Goal: Obtain resource: Download file/media

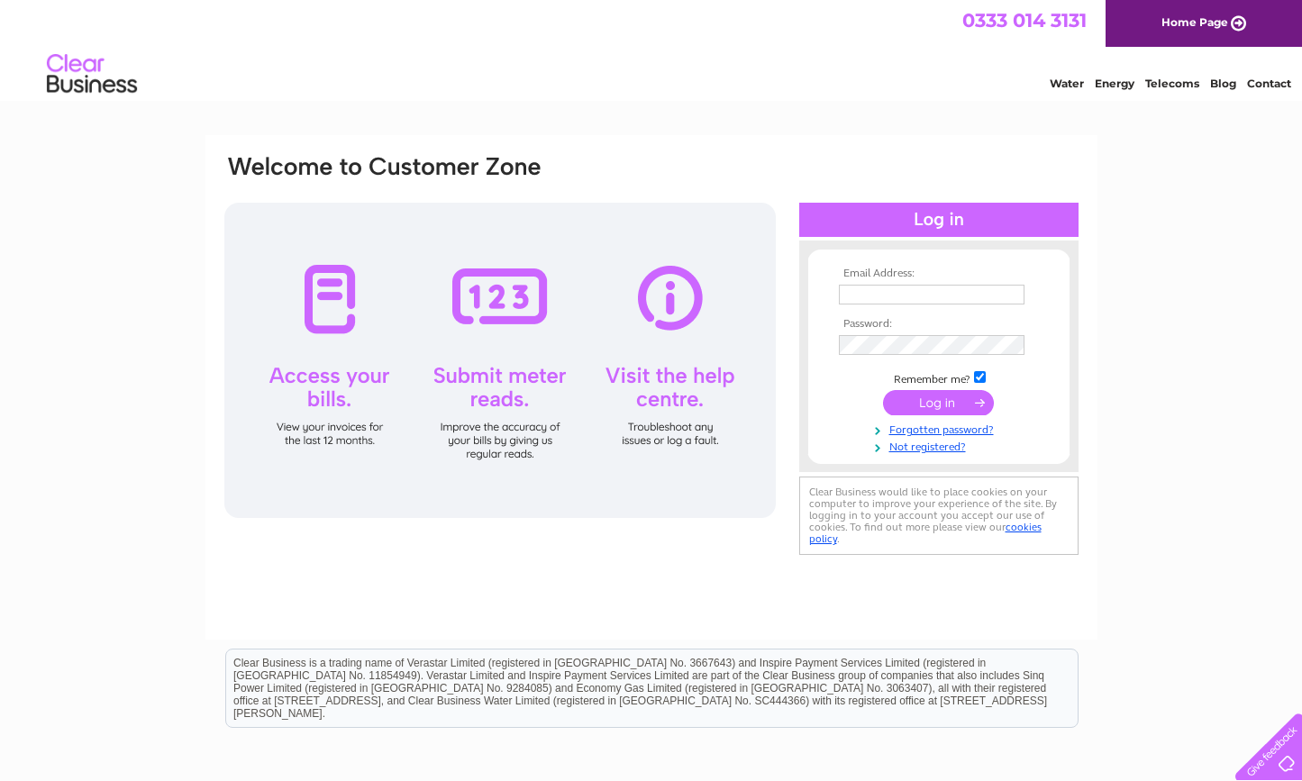
type input "liz@armarchitects.co.uk"
click at [962, 404] on input "submit" at bounding box center [938, 402] width 111 height 25
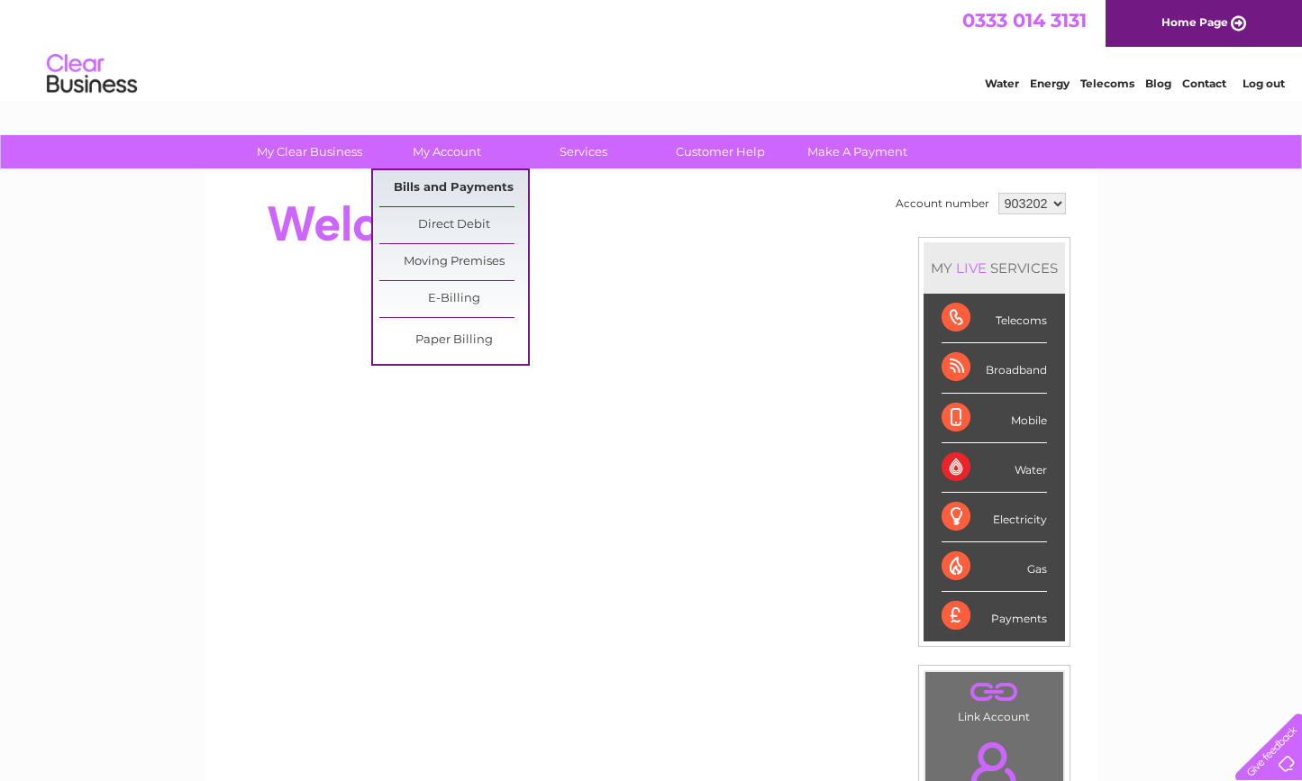
click at [436, 185] on link "Bills and Payments" at bounding box center [453, 188] width 149 height 36
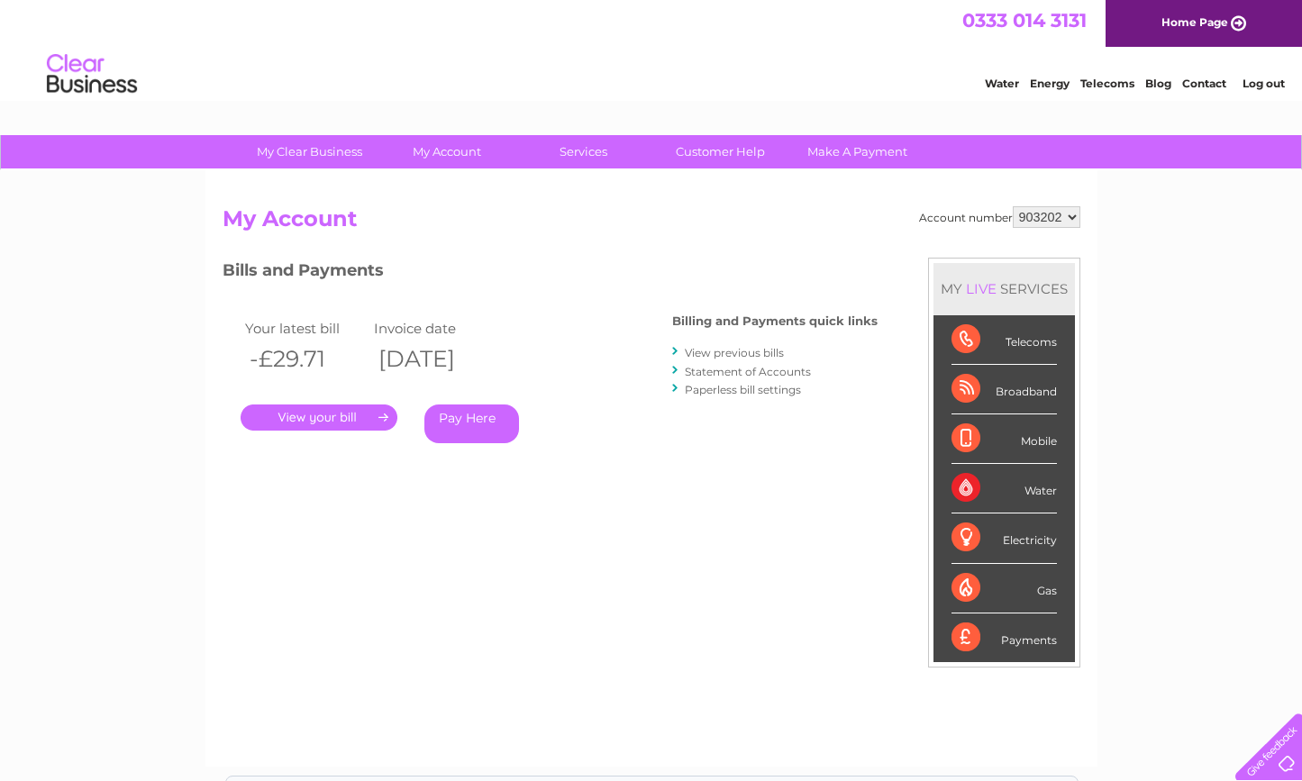
click at [349, 415] on link "." at bounding box center [319, 418] width 157 height 26
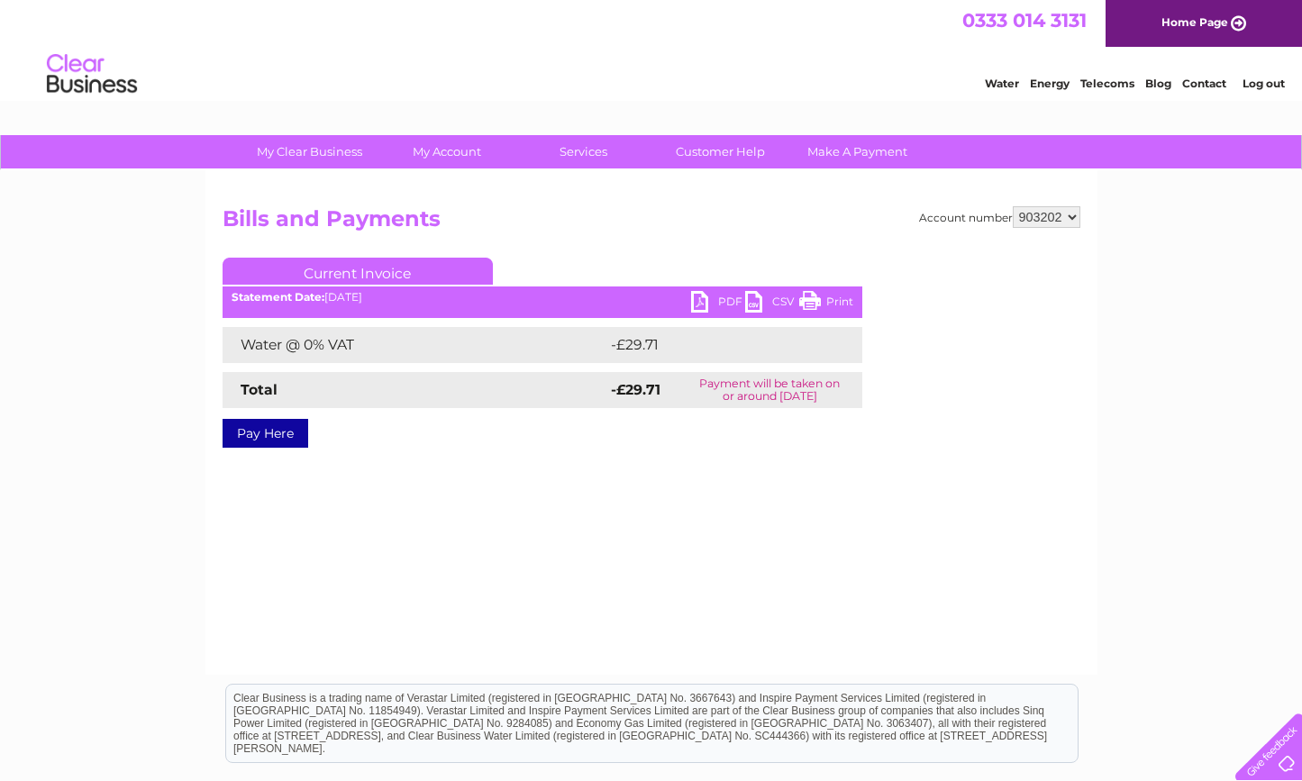
click at [704, 301] on link "PDF" at bounding box center [718, 304] width 54 height 26
